Goal: Find specific page/section: Find specific page/section

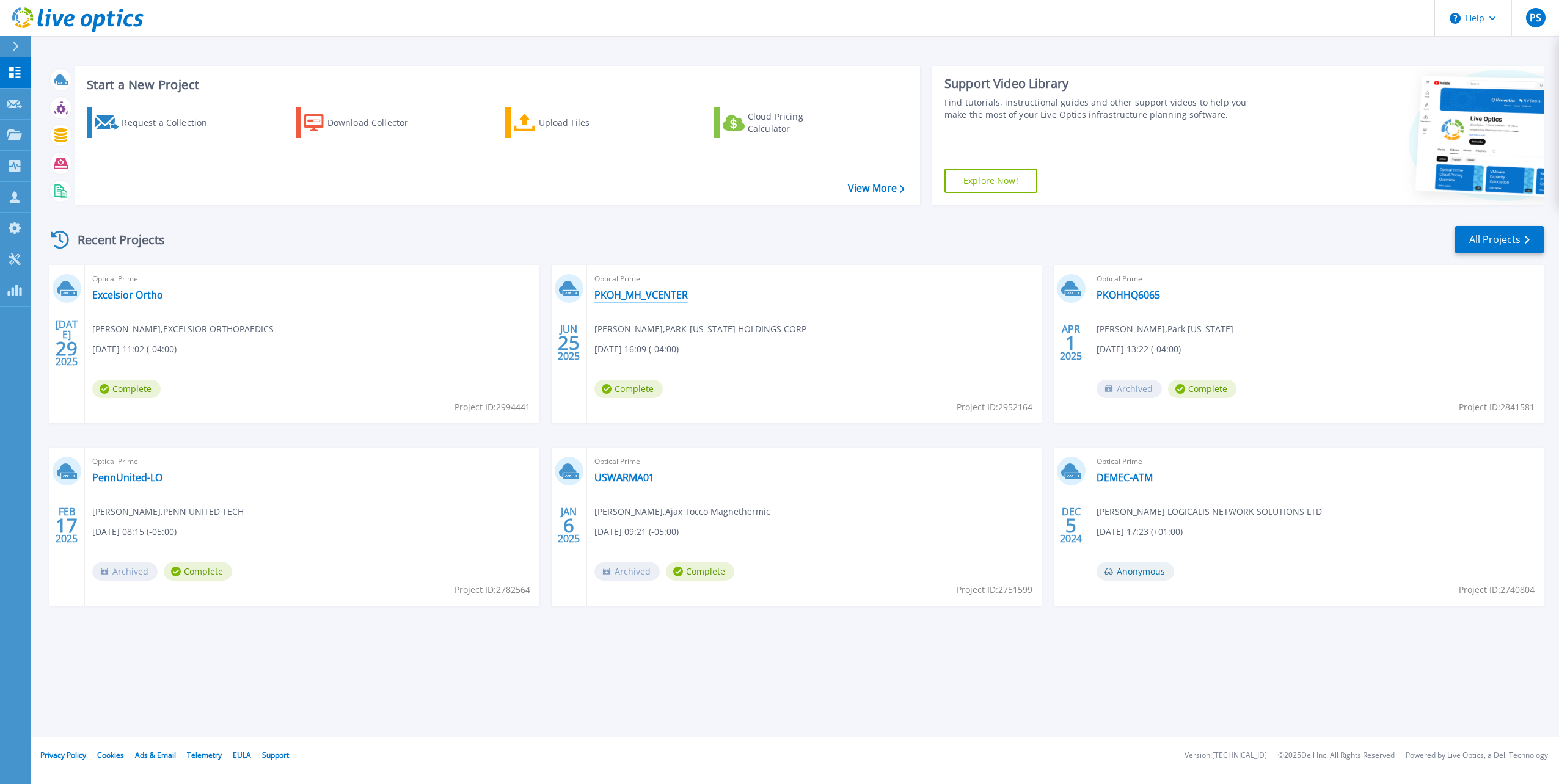
click at [658, 299] on link "PKOH_MH_VCENTER" at bounding box center [641, 295] width 93 height 12
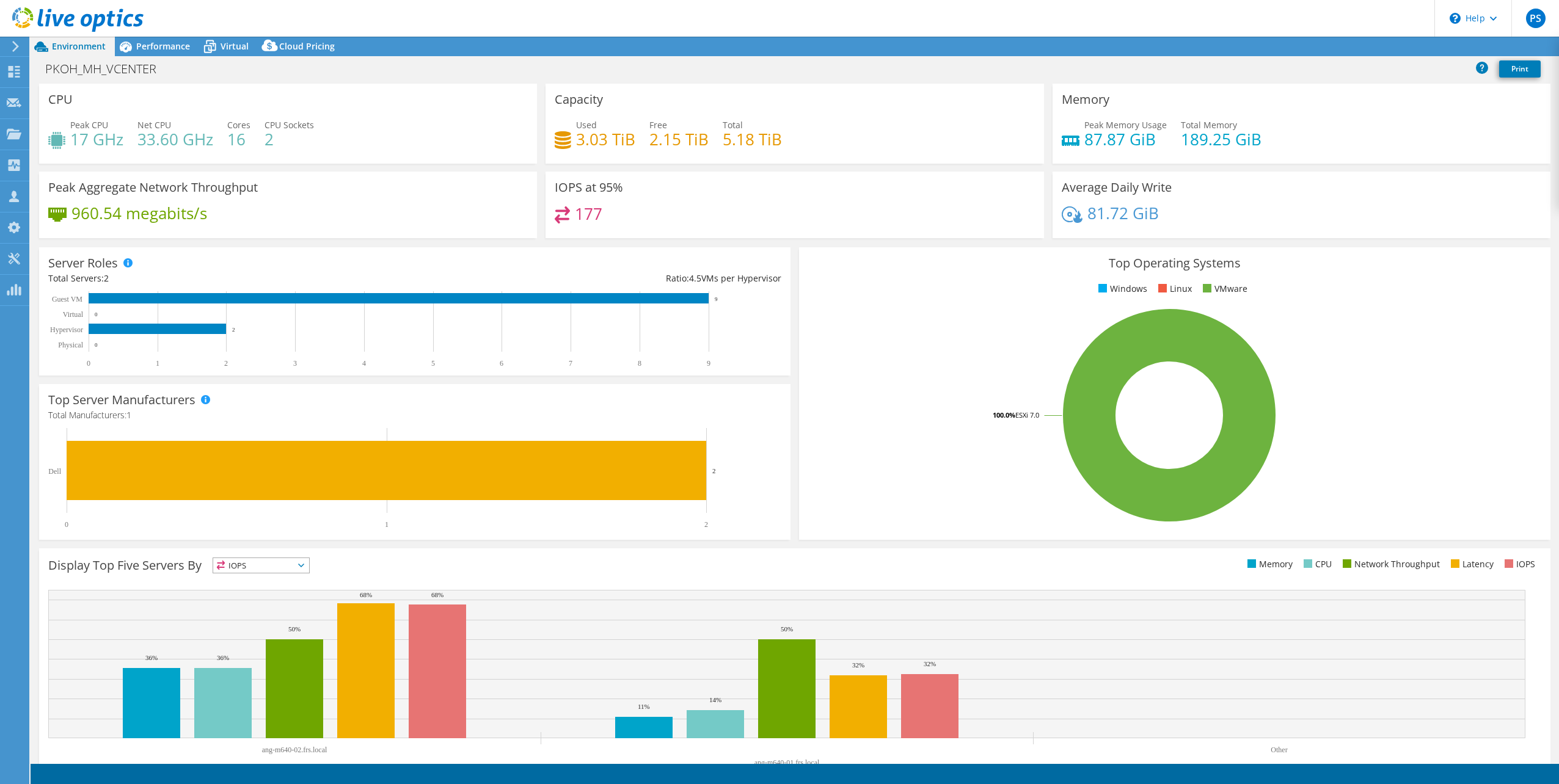
select select "USD"
click at [19, 45] on icon at bounding box center [16, 46] width 9 height 11
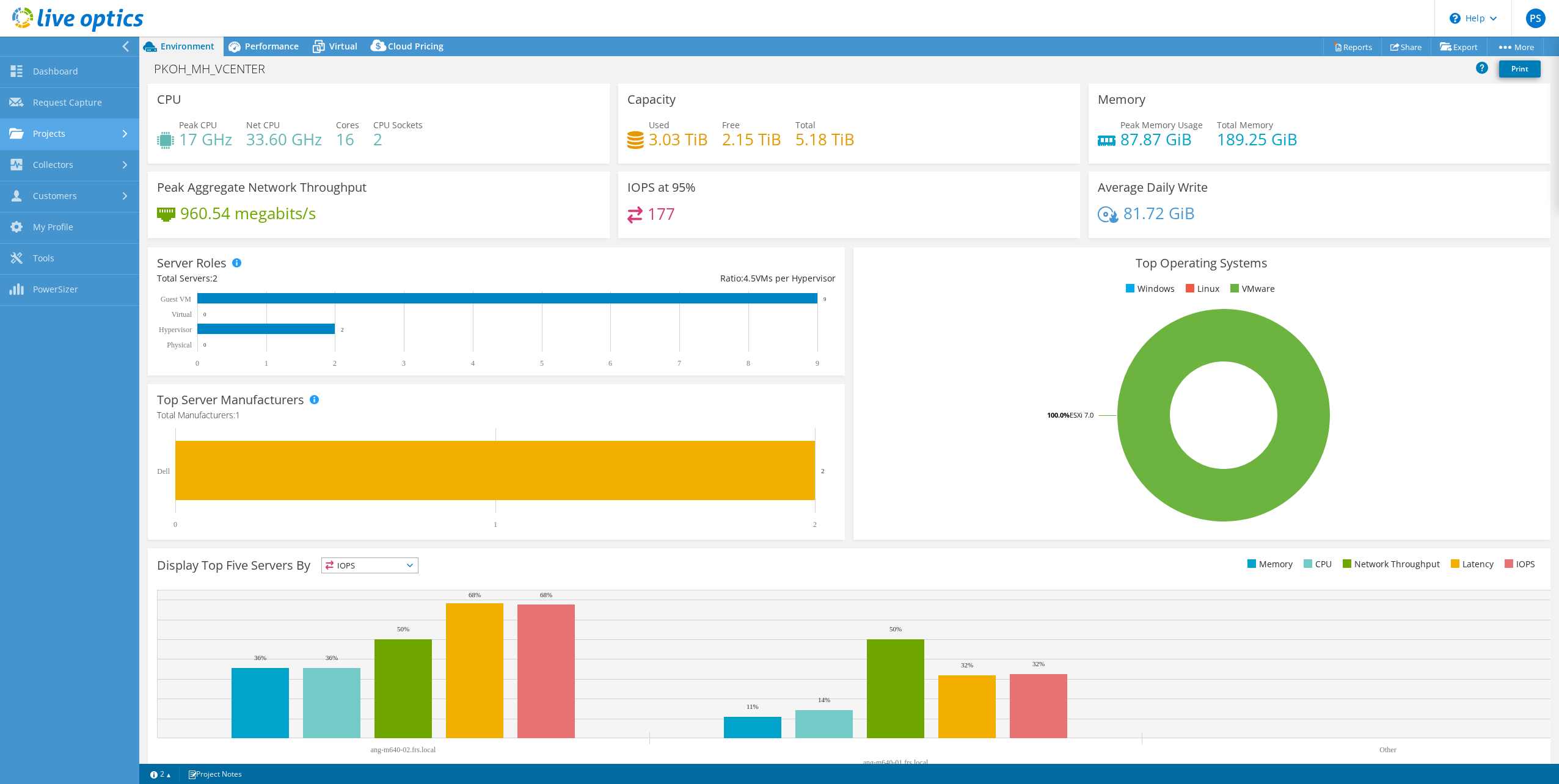
click at [108, 134] on link "Projects" at bounding box center [69, 134] width 139 height 31
click at [108, 261] on link "Collectors" at bounding box center [69, 268] width 139 height 31
click at [487, 114] on div "CPU Peak CPU 17 GHz Net CPU 33.60 GHz Cores 16 CPU Sockets 2" at bounding box center [379, 124] width 462 height 80
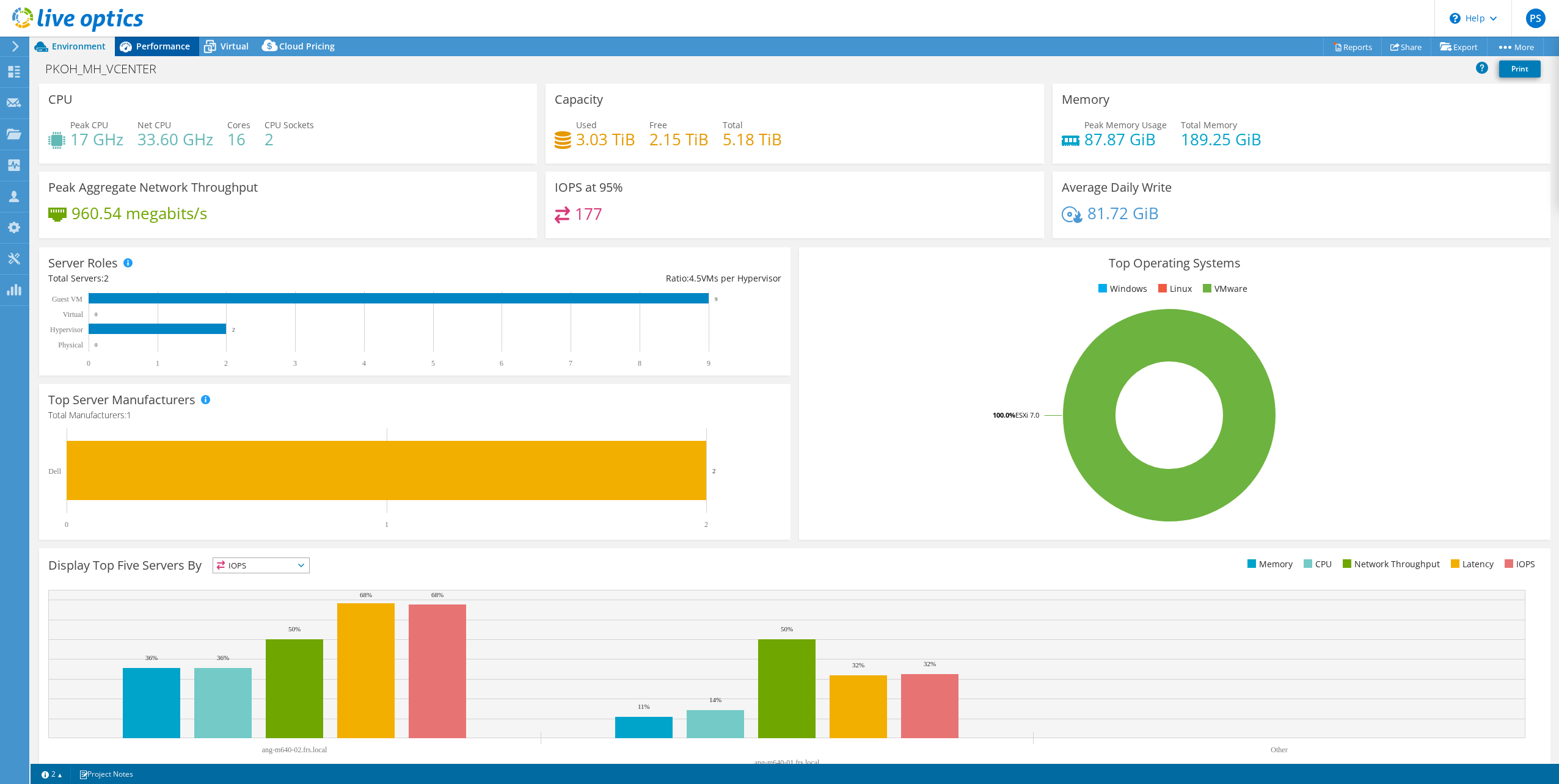
click at [160, 46] on span "Performance" at bounding box center [163, 46] width 54 height 11
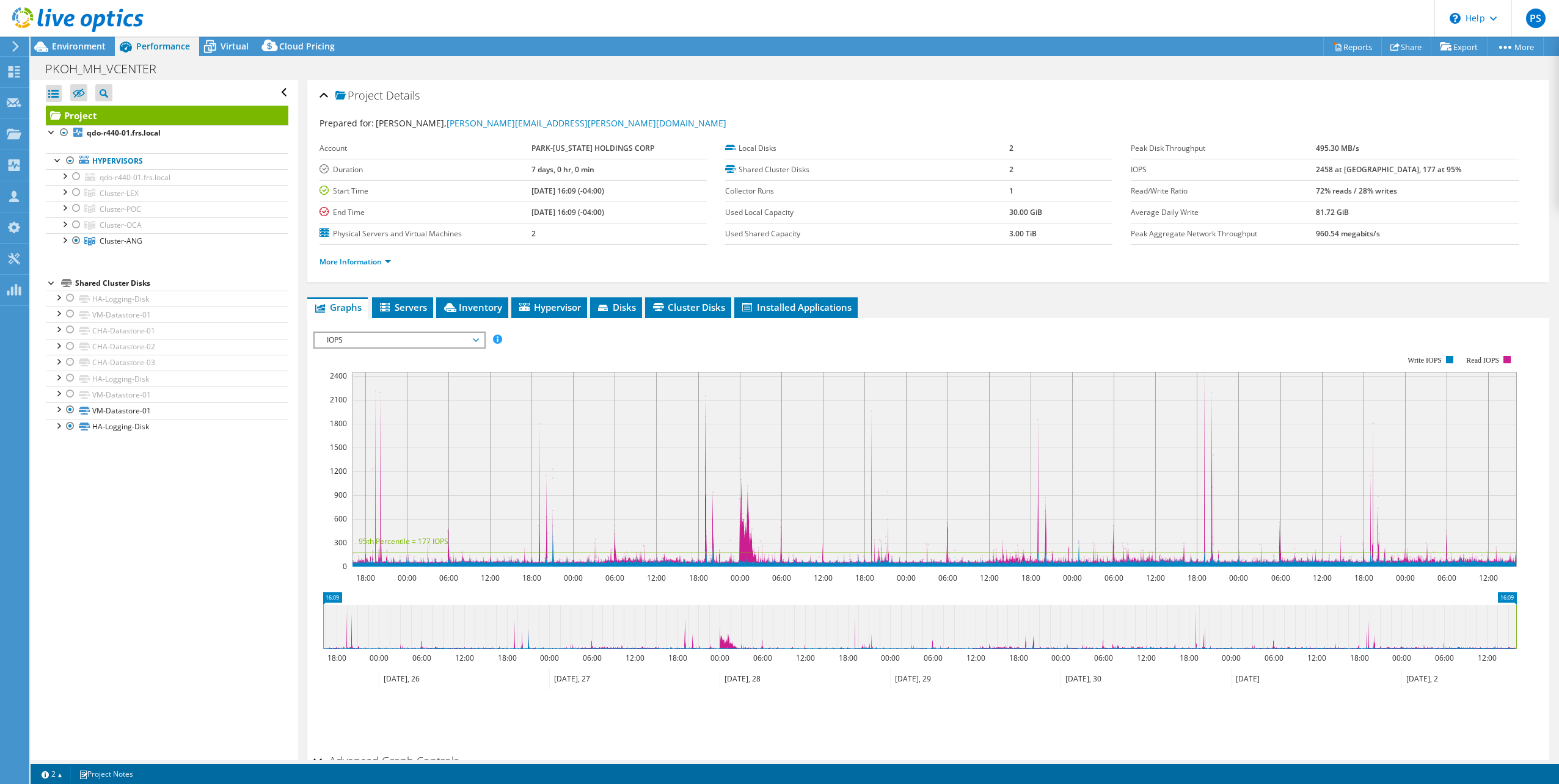
click at [12, 47] on icon at bounding box center [16, 46] width 9 height 11
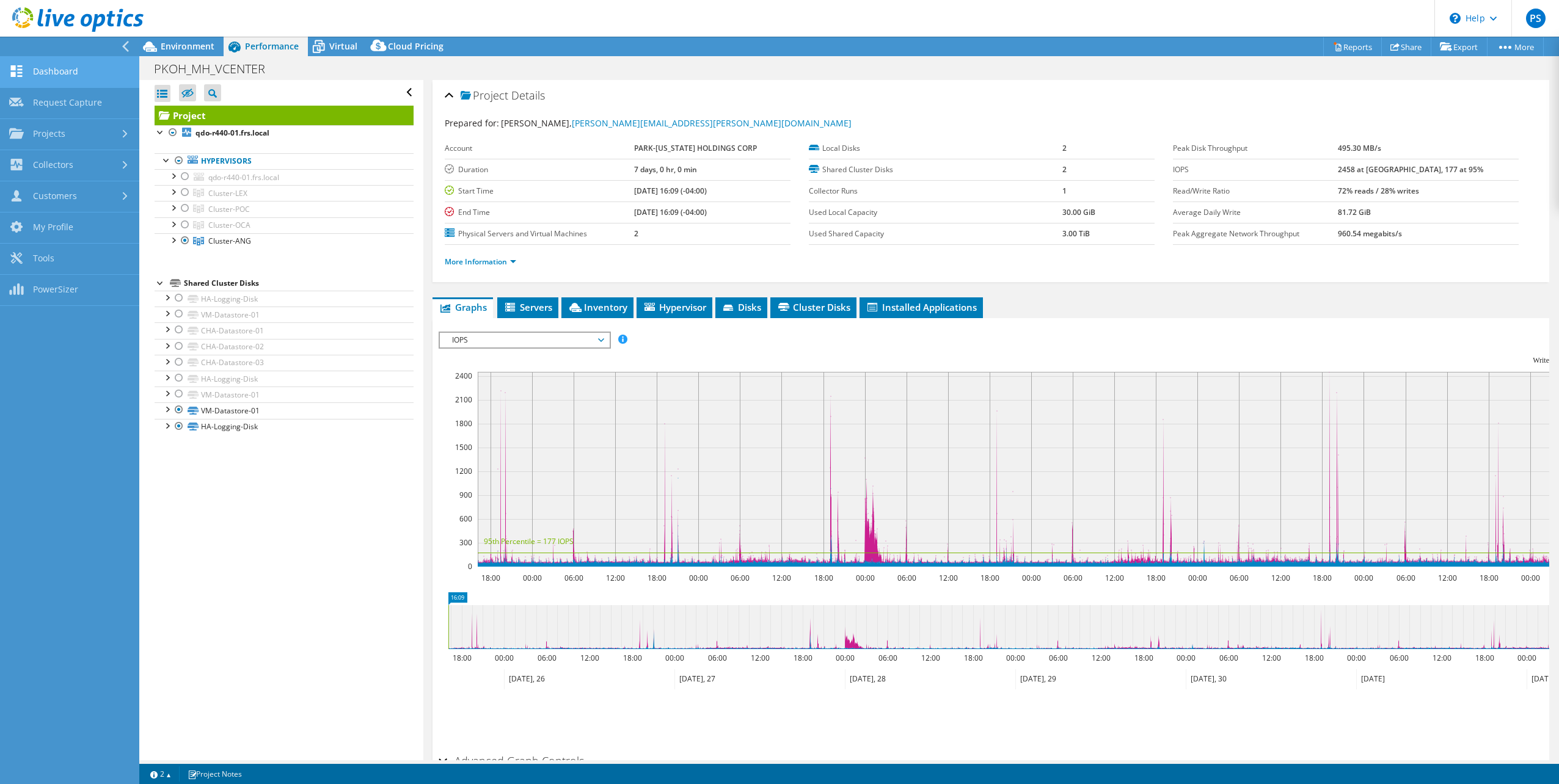
click at [34, 70] on link "Dashboard" at bounding box center [69, 72] width 139 height 31
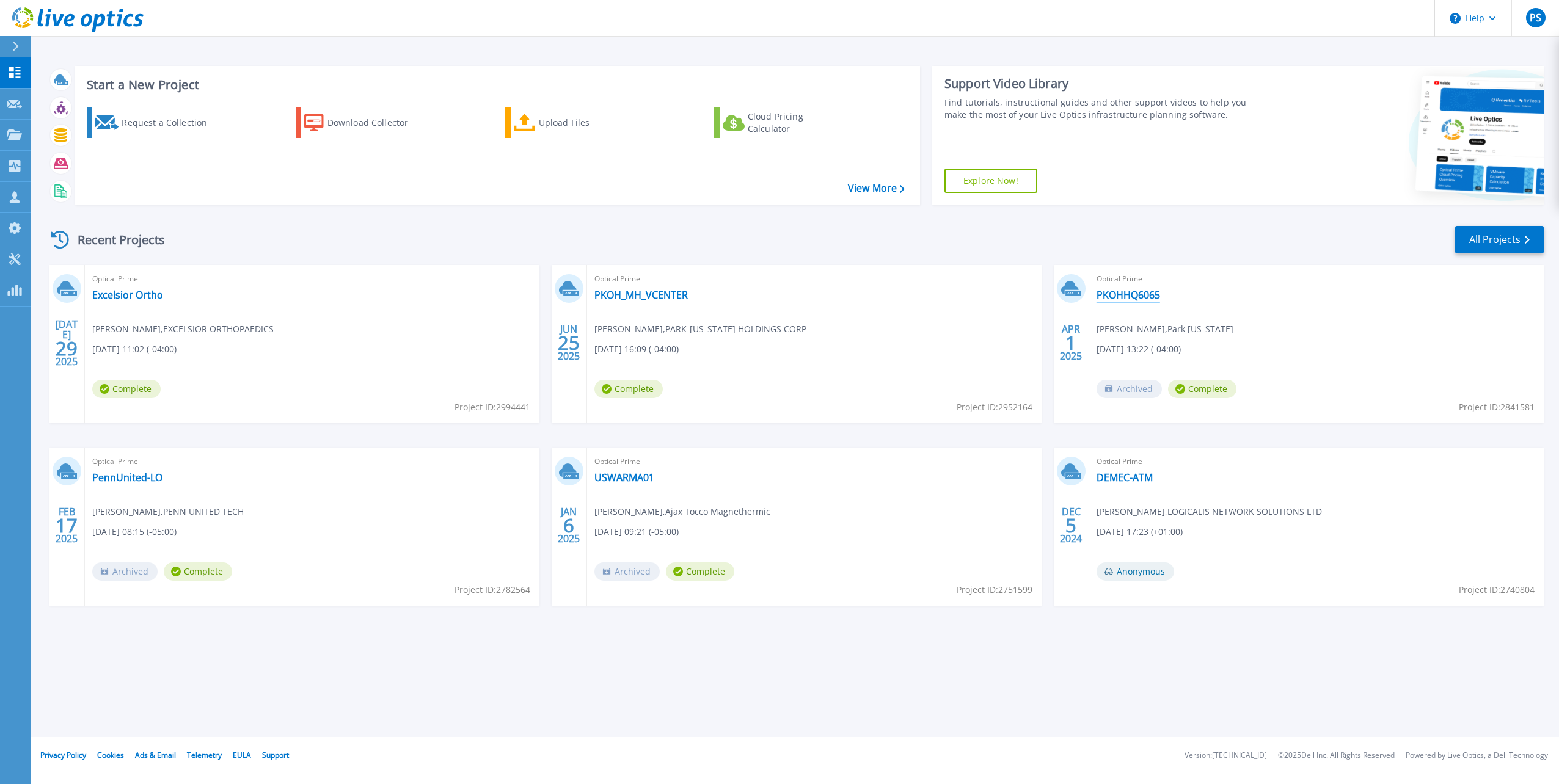
click at [1114, 296] on link "PKOHHQ6065" at bounding box center [1128, 295] width 63 height 12
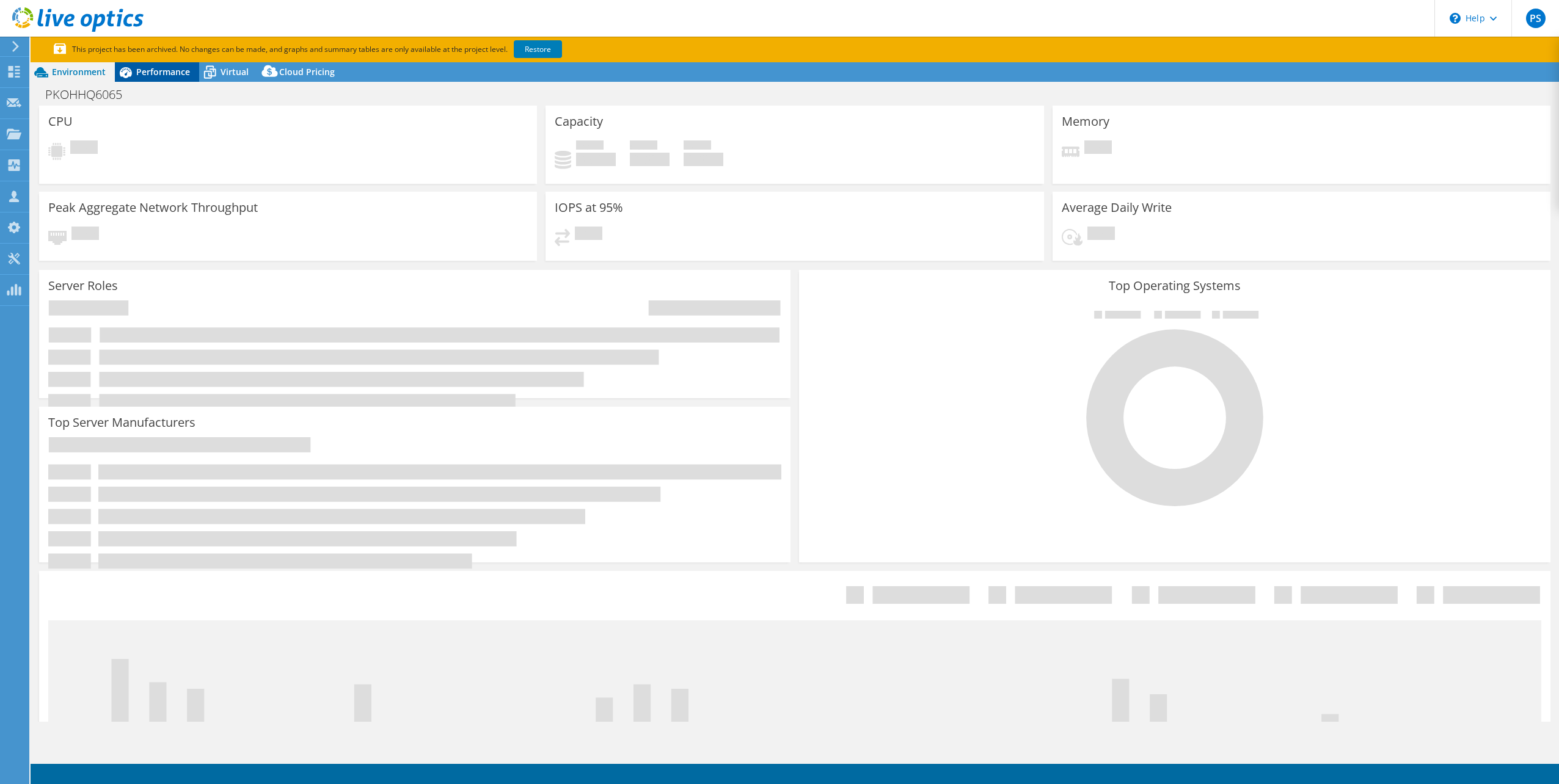
select select "USD"
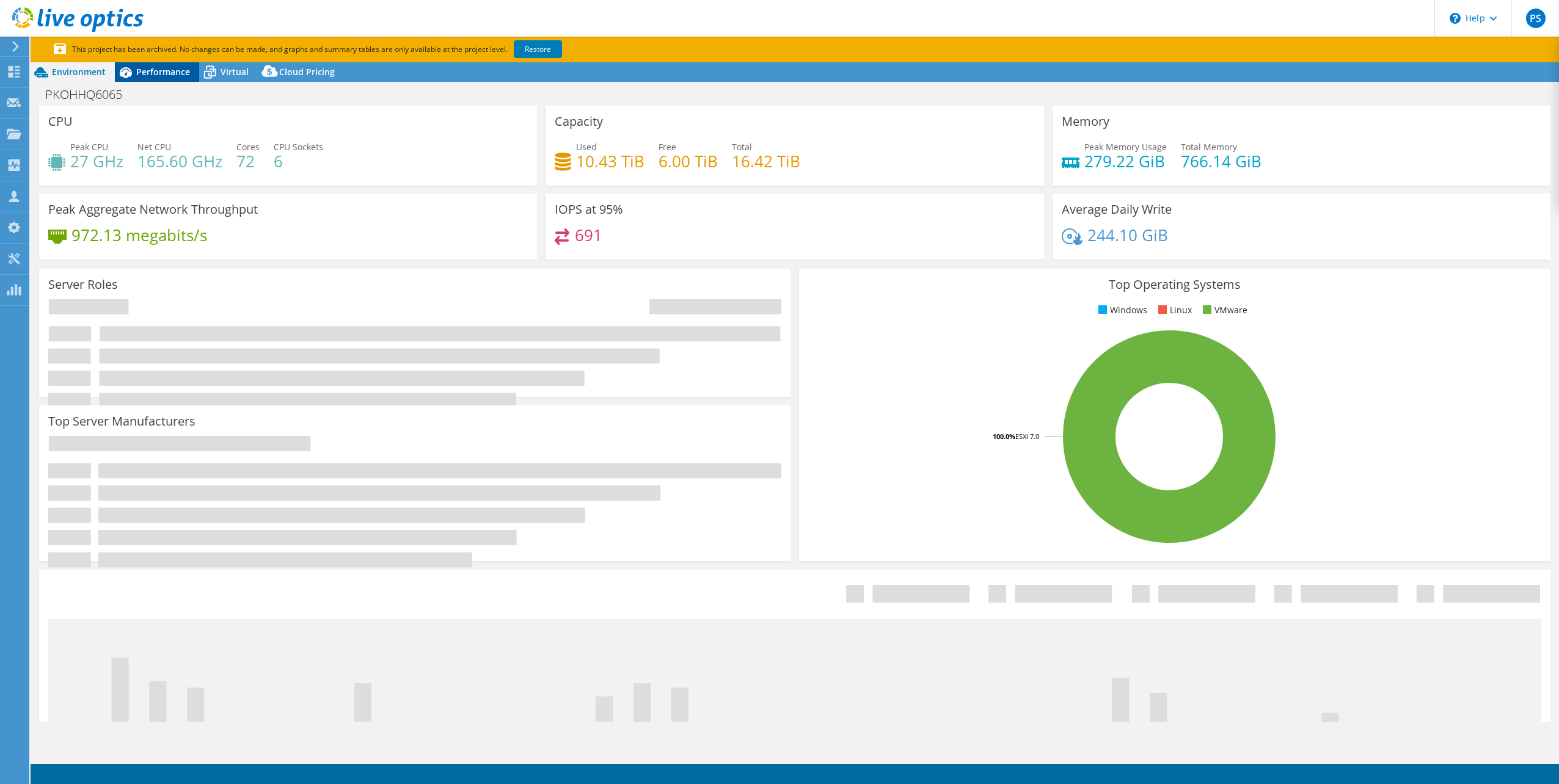
click at [162, 73] on span "Performance" at bounding box center [163, 71] width 54 height 11
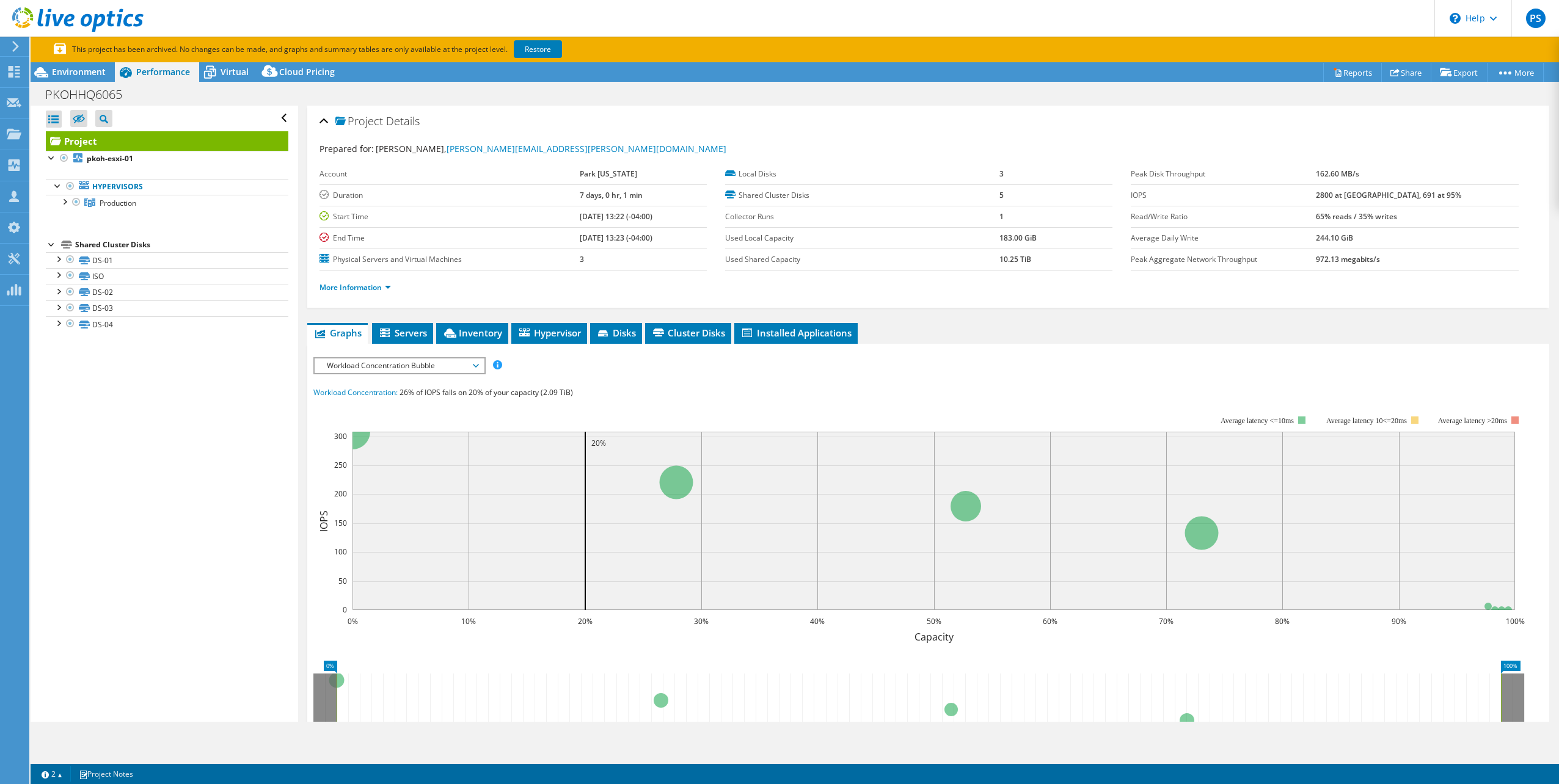
click at [13, 41] on use at bounding box center [15, 46] width 7 height 11
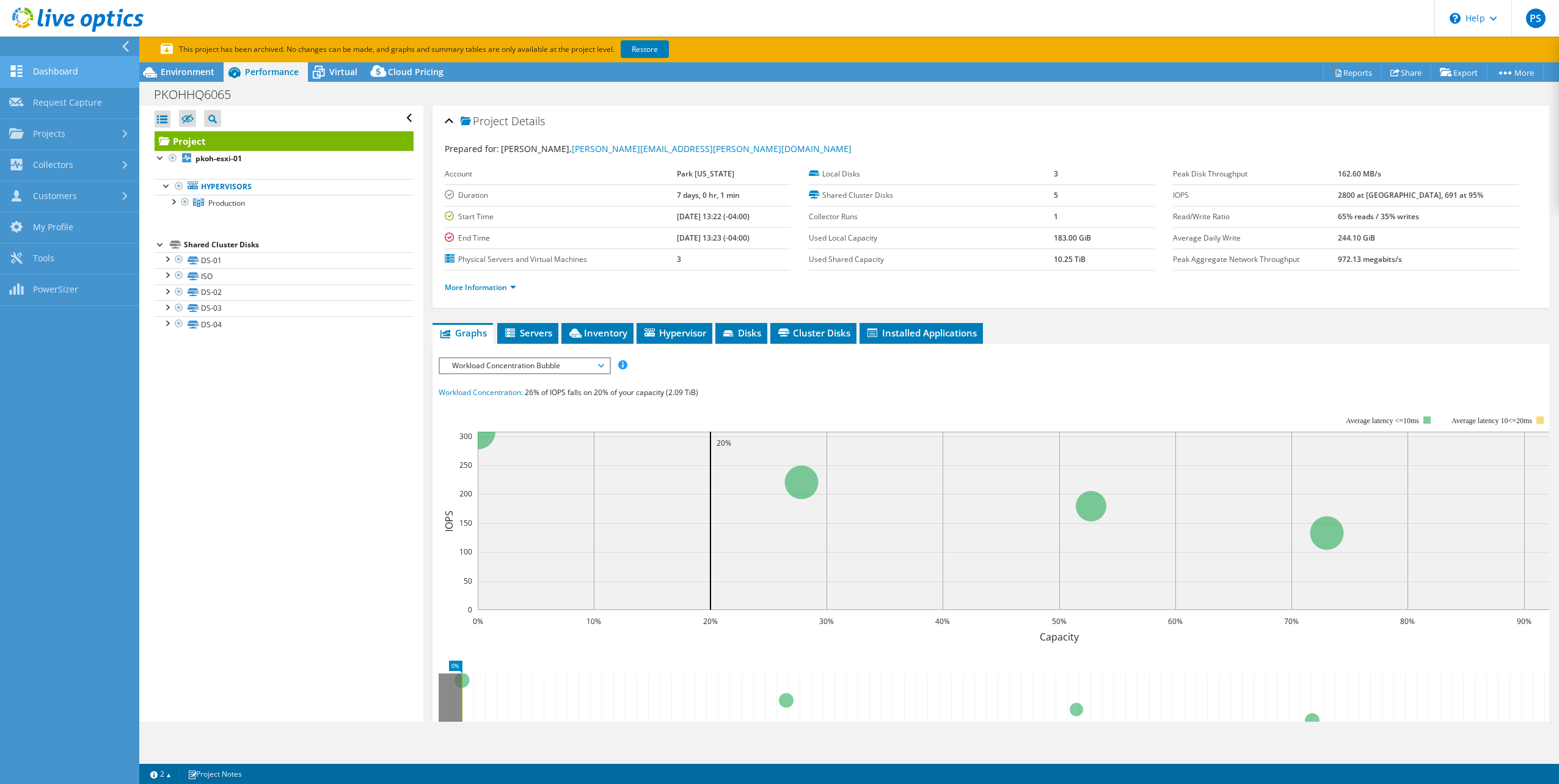
click at [56, 83] on link "Dashboard" at bounding box center [69, 72] width 139 height 31
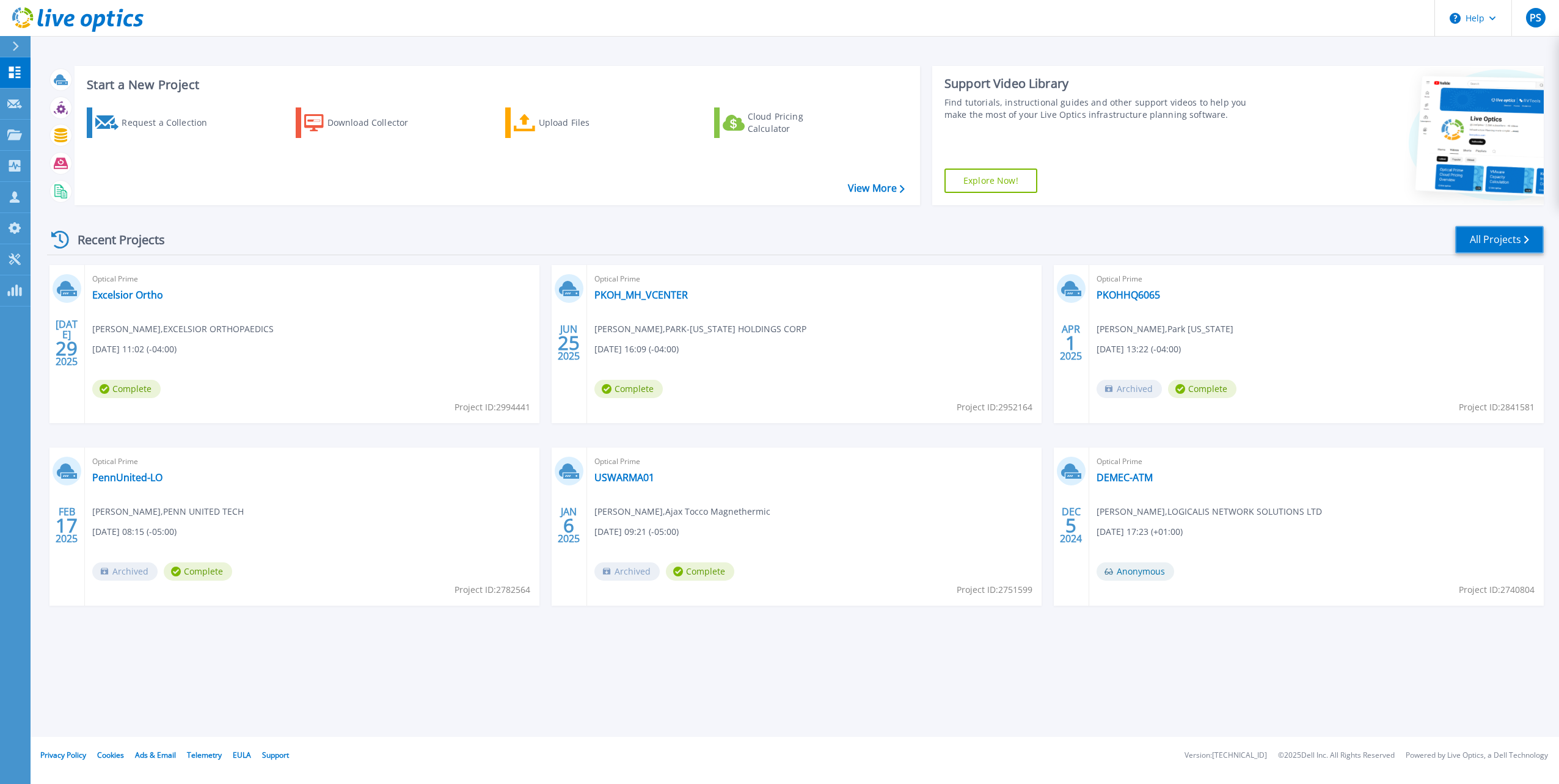
click at [1485, 237] on link "All Projects" at bounding box center [1499, 240] width 89 height 27
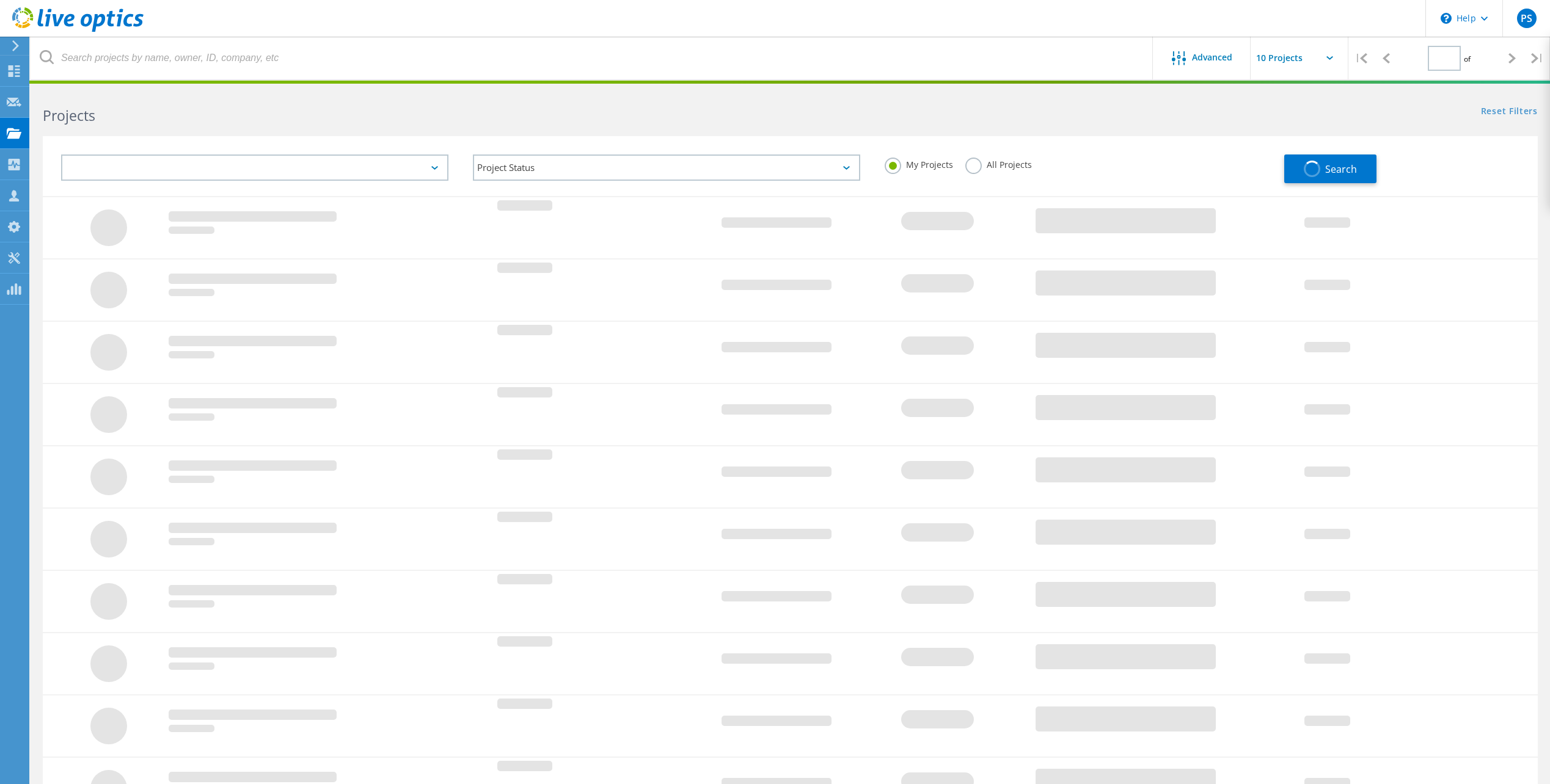
type input "1"
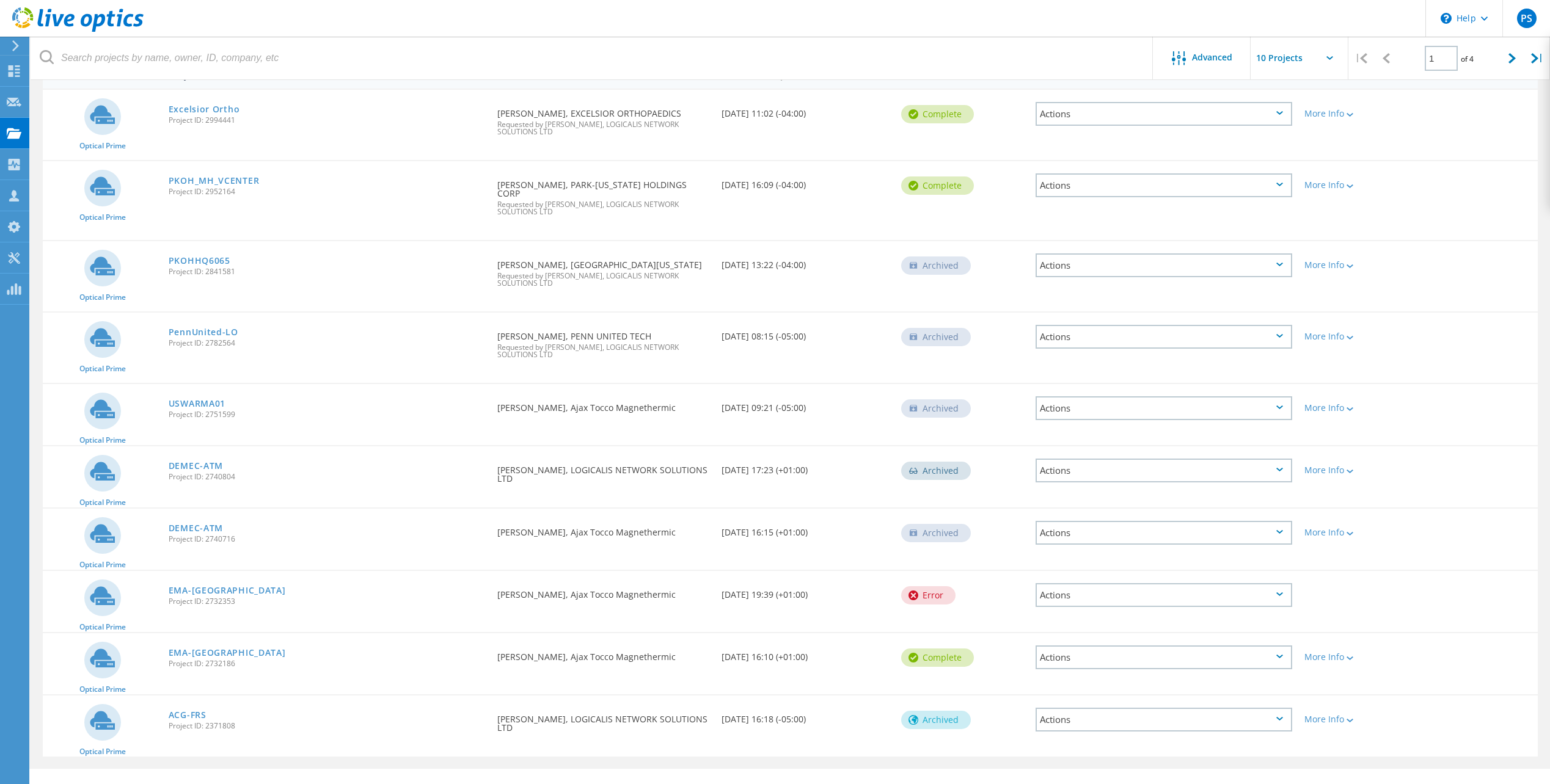
scroll to position [148, 0]
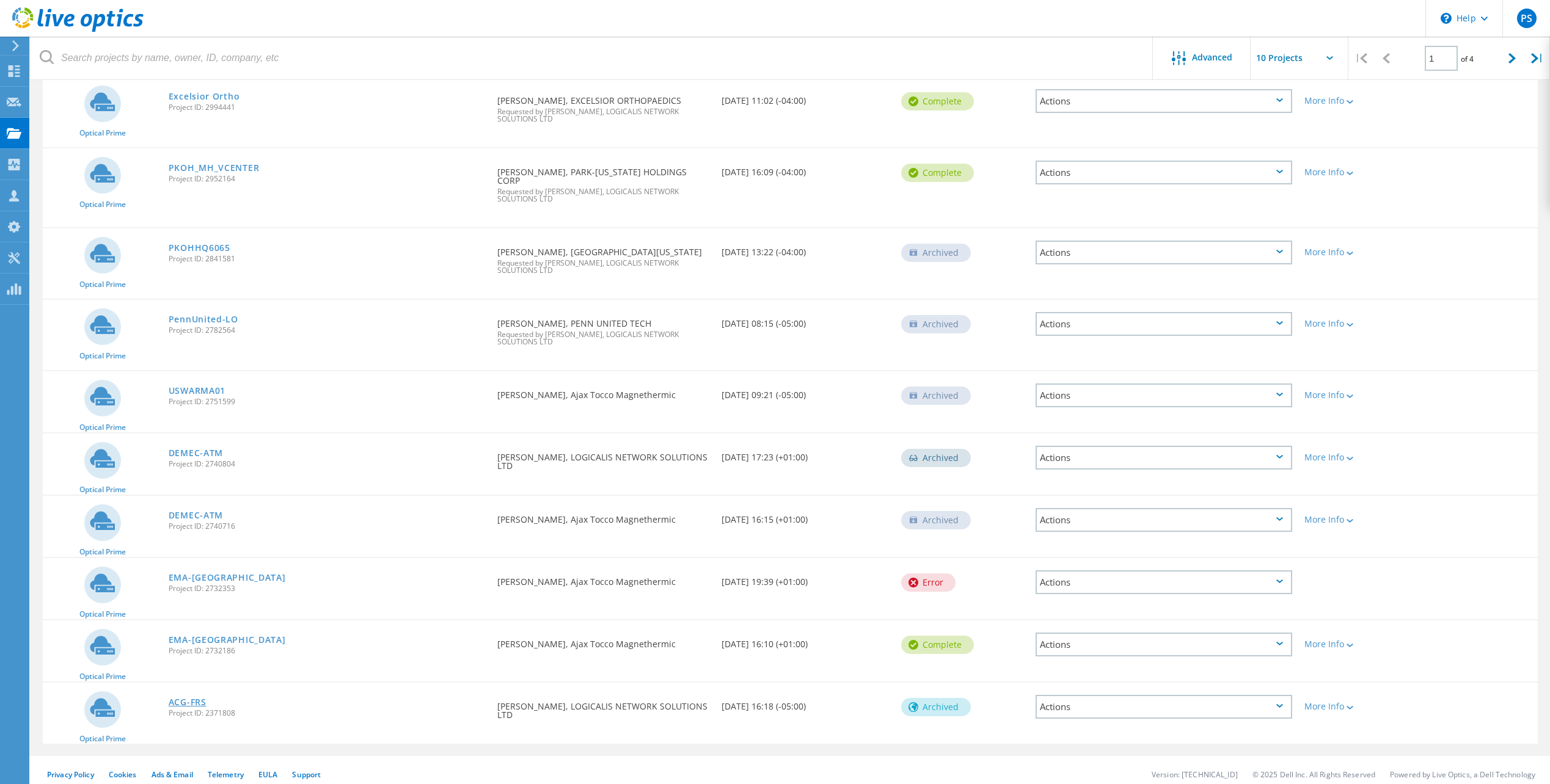
click at [194, 698] on link "ACG-FRS" at bounding box center [187, 702] width 38 height 9
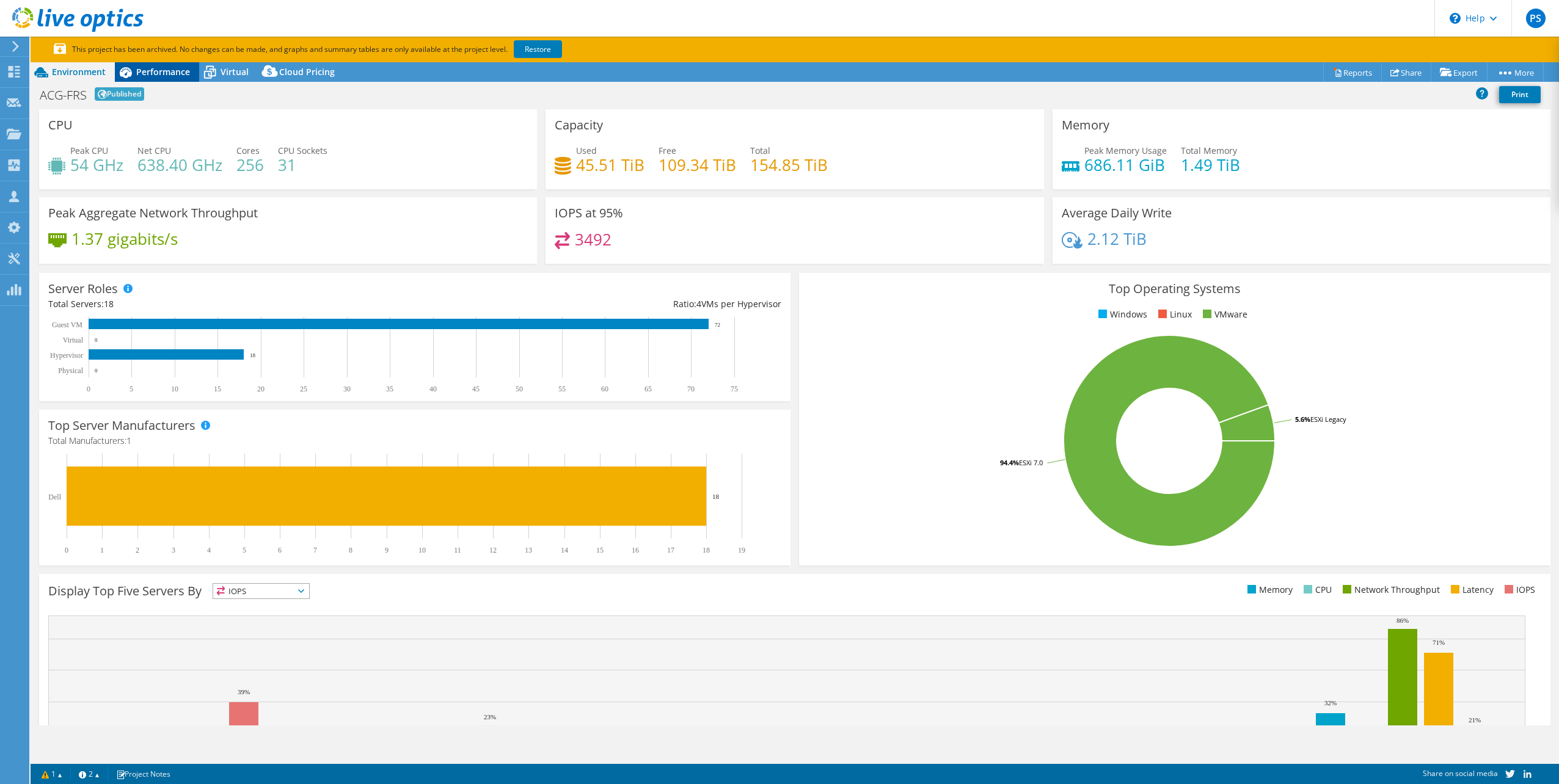
click at [156, 74] on span "Performance" at bounding box center [163, 71] width 54 height 11
